Goal: Transaction & Acquisition: Book appointment/travel/reservation

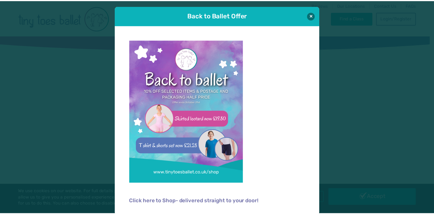
scroll to position [1, 0]
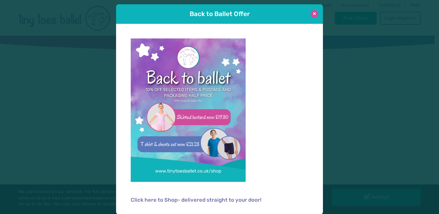
type input "**********"
click at [314, 16] on button at bounding box center [314, 14] width 8 height 8
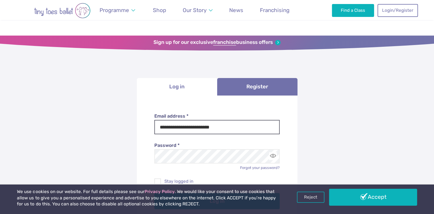
scroll to position [120, 0]
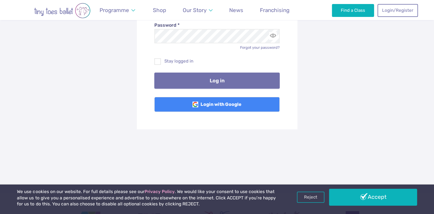
click at [219, 80] on button "Log in" at bounding box center [216, 81] width 125 height 16
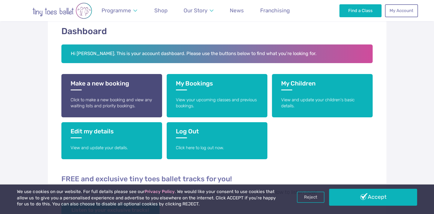
scroll to position [95, 0]
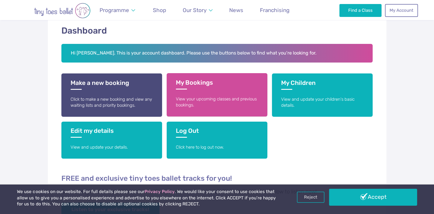
click at [196, 88] on h3 "My Bookings" at bounding box center [217, 84] width 82 height 11
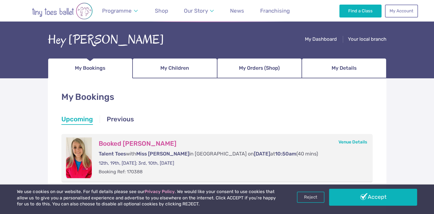
scroll to position [28, 0]
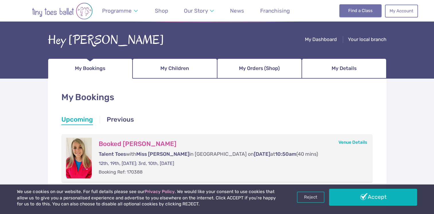
click at [356, 16] on link "Find a Class" at bounding box center [361, 10] width 42 height 13
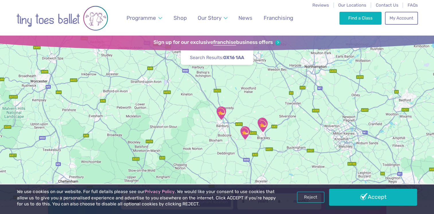
click at [243, 130] on img "Newbottle & Charlton CofE school" at bounding box center [245, 133] width 14 height 14
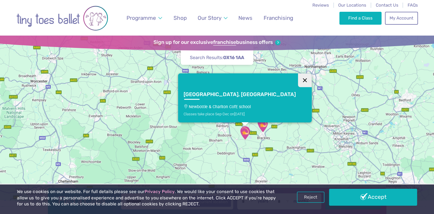
click at [298, 79] on button "Close" at bounding box center [305, 80] width 14 height 14
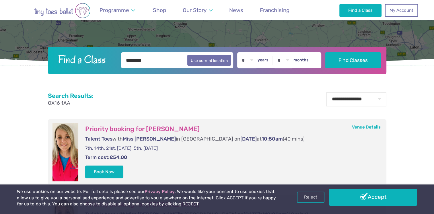
scroll to position [141, 0]
click at [257, 60] on select "* * * * * * * * * * ** ** **" at bounding box center [248, 61] width 18 height 16
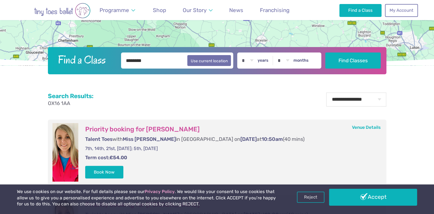
select select "*"
click at [243, 53] on select "* * * * * * * * * * ** ** **" at bounding box center [248, 61] width 18 height 16
click at [291, 61] on select "* * * * * * * * * * ** **" at bounding box center [284, 61] width 18 height 16
select select "*"
click at [279, 53] on select "* * * * * * * * * * ** **" at bounding box center [284, 61] width 18 height 16
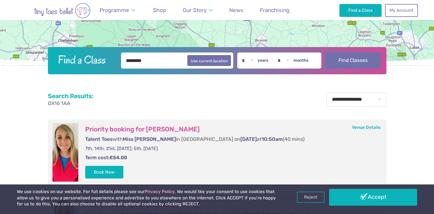
click at [343, 56] on button "Find Classes" at bounding box center [353, 60] width 55 height 16
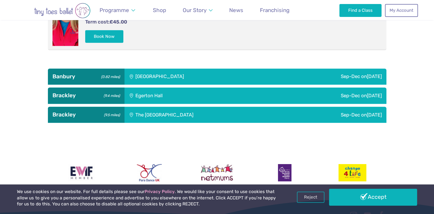
scroll to position [353, 0]
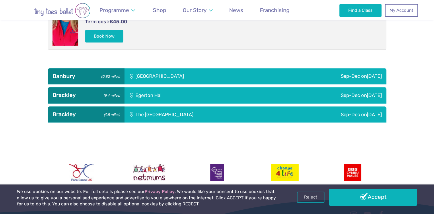
click at [113, 95] on small "(9.4 miles)" at bounding box center [111, 95] width 18 height 6
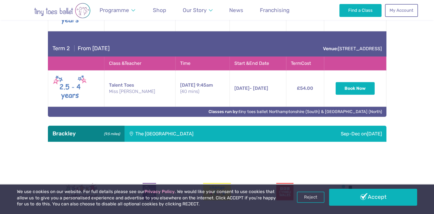
scroll to position [500, 0]
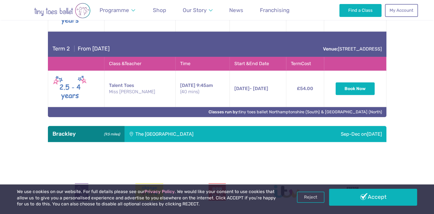
click at [157, 137] on div "The [GEOGRAPHIC_DATA]" at bounding box center [203, 134] width 156 height 16
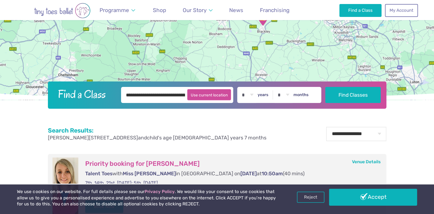
scroll to position [0, 0]
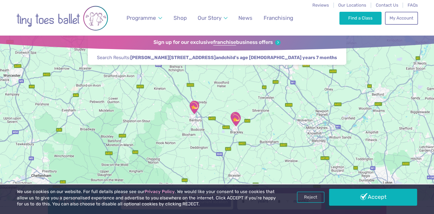
drag, startPoint x: 206, startPoint y: 109, endPoint x: 179, endPoint y: 103, distance: 27.0
click at [179, 103] on div at bounding box center [217, 121] width 434 height 171
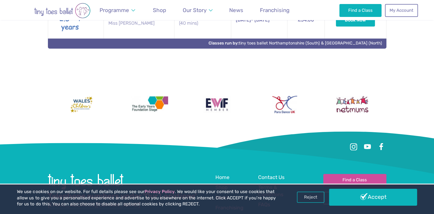
scroll to position [872, 0]
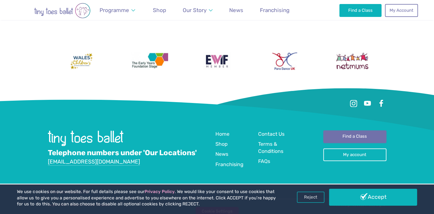
click at [338, 130] on link "Find a Class" at bounding box center [355, 136] width 63 height 13
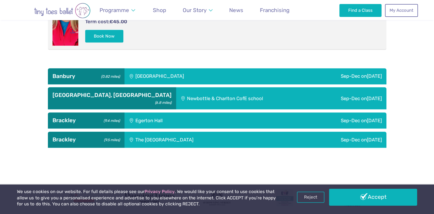
scroll to position [353, 0]
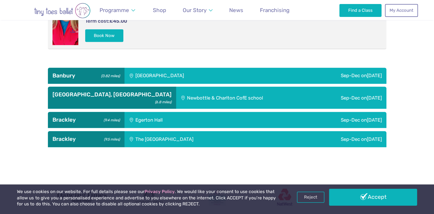
click at [176, 98] on div "Newbottle & Charlton CofE school" at bounding box center [244, 98] width 136 height 22
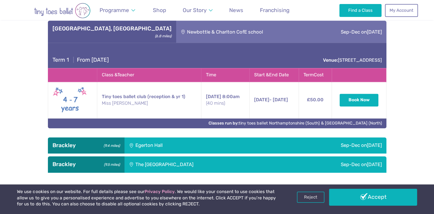
scroll to position [419, 0]
click at [176, 36] on div "Newbottle & Charlton CofE school" at bounding box center [244, 32] width 136 height 22
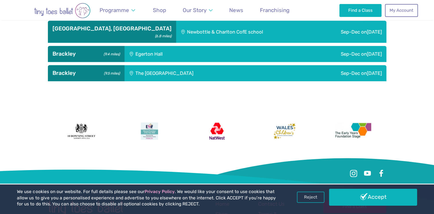
click at [160, 52] on div "Egerton Hall" at bounding box center [185, 54] width 121 height 16
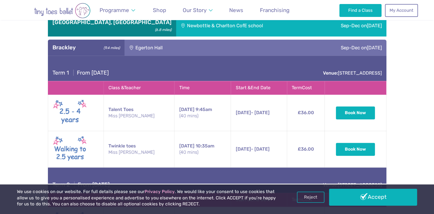
scroll to position [426, 0]
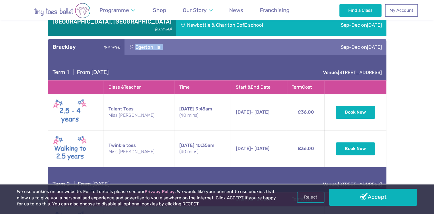
drag, startPoint x: 176, startPoint y: 45, endPoint x: 130, endPoint y: 46, distance: 46.2
click at [130, 46] on div "Egerton Hall" at bounding box center [185, 47] width 121 height 16
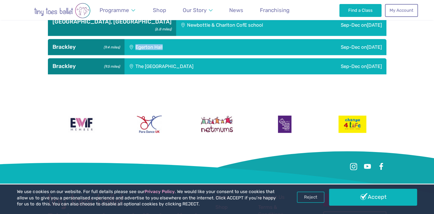
copy div "Egerton Hall"
click at [170, 53] on div "Egerton Hall" at bounding box center [185, 47] width 121 height 16
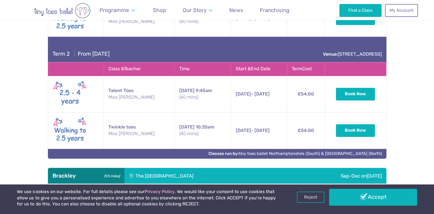
scroll to position [556, 0]
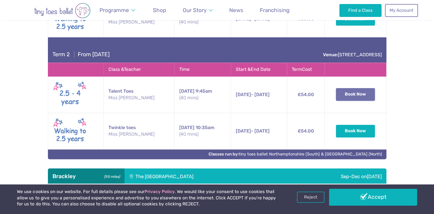
click at [358, 92] on button "Book Now" at bounding box center [355, 94] width 39 height 13
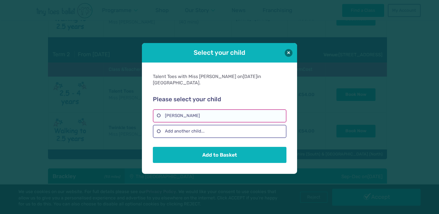
click at [236, 113] on label "Lealine Zuercher" at bounding box center [219, 115] width 133 height 13
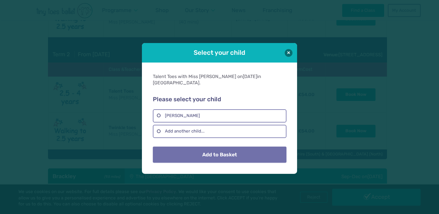
click at [233, 149] on button "Add to Basket" at bounding box center [219, 155] width 133 height 16
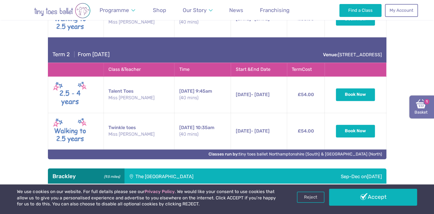
click at [425, 107] on img at bounding box center [421, 104] width 10 height 10
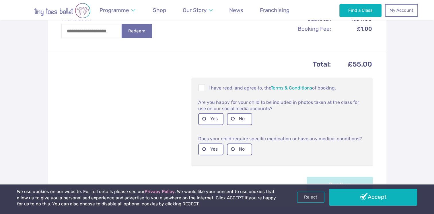
scroll to position [211, 0]
click at [233, 117] on label "No" at bounding box center [239, 119] width 25 height 12
click at [239, 148] on label "No" at bounding box center [239, 149] width 25 height 12
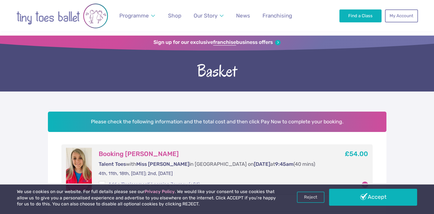
scroll to position [125, 0]
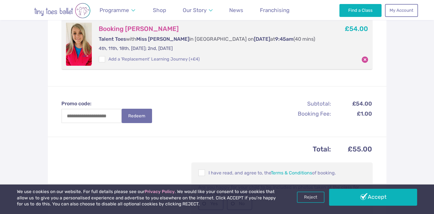
click at [264, 104] on div "Promo code: Redeem Subtotal: £54.00 Booking Fee: £1.00 Total: £55.00 I have rea…" at bounding box center [217, 188] width 339 height 205
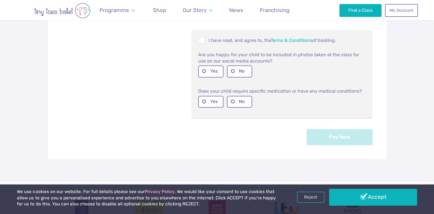
scroll to position [257, 0]
click at [201, 41] on span at bounding box center [202, 41] width 6 height 5
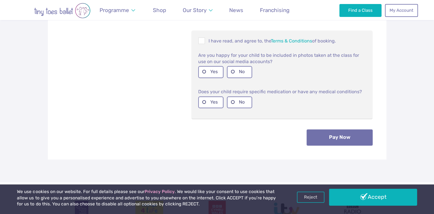
click at [345, 136] on button "Pay Now" at bounding box center [340, 138] width 66 height 16
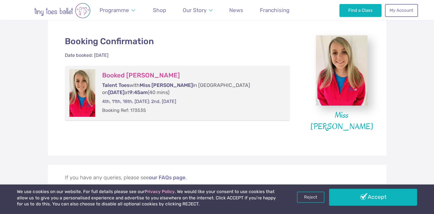
scroll to position [123, 0]
